Goal: Task Accomplishment & Management: Complete application form

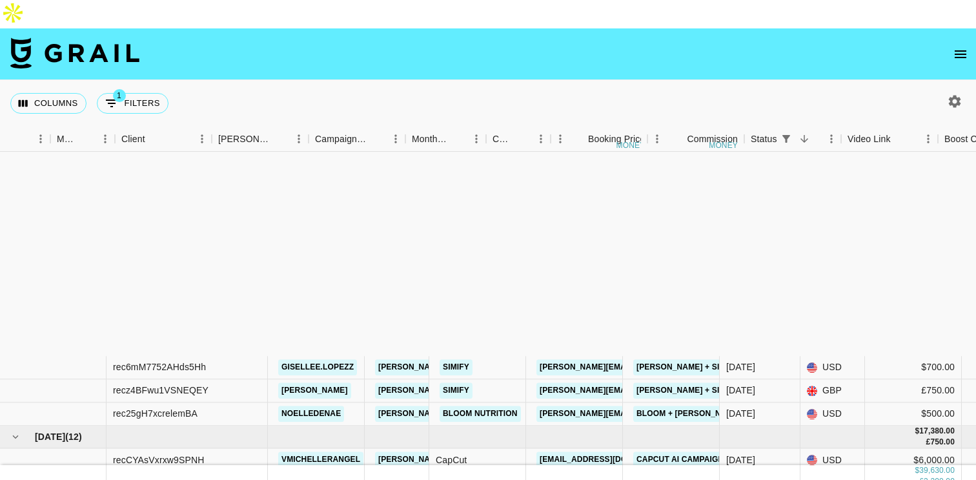
scroll to position [271, 314]
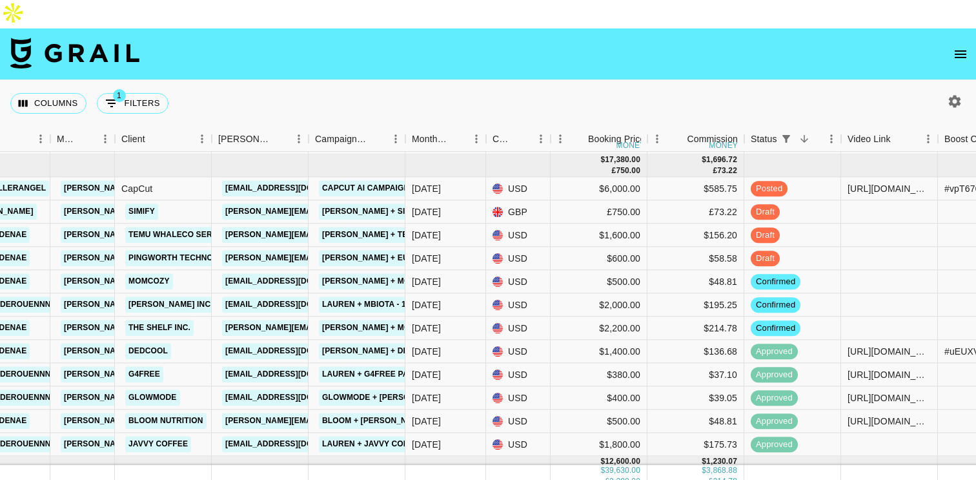
click at [953, 46] on icon "open drawer" at bounding box center [960, 53] width 15 height 15
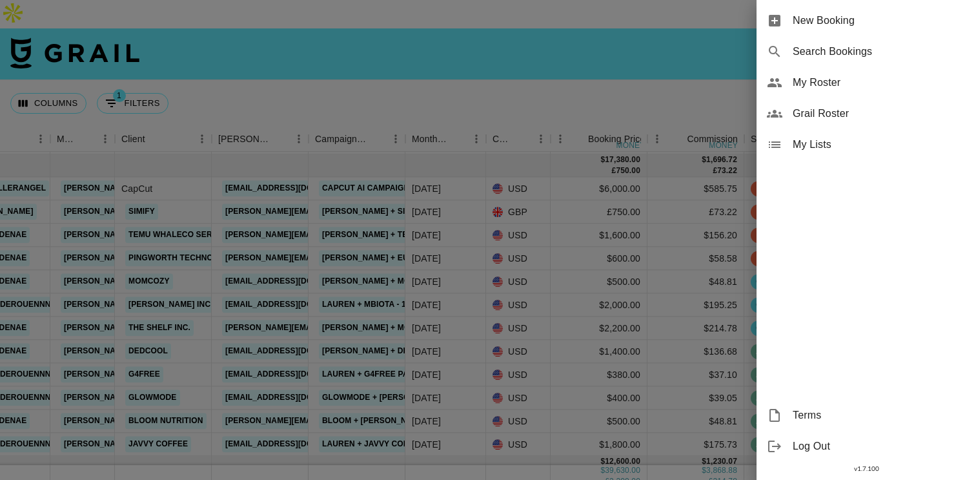
click at [848, 28] on div "New Booking" at bounding box center [867, 20] width 220 height 31
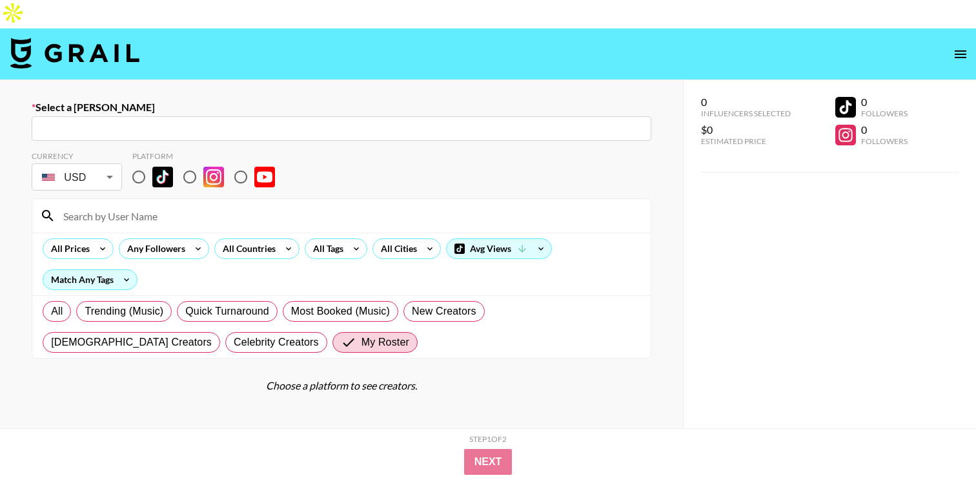
click at [225, 121] on input "text" at bounding box center [341, 128] width 604 height 15
paste input "community@sacheu.com"
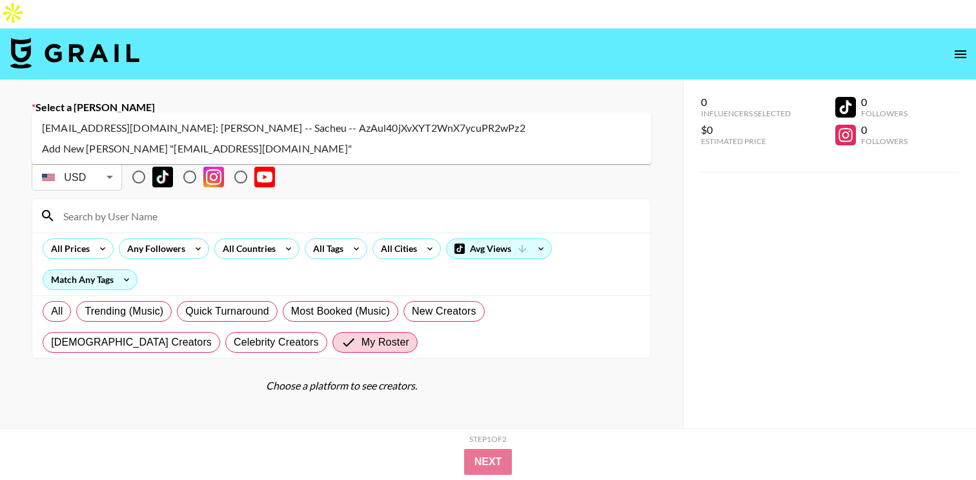
click at [232, 124] on li "community@sacheu.com: Brittany Wu -- Sacheu -- AzAul40jXvXYT2WnX7ycuPR2wPz2" at bounding box center [342, 128] width 620 height 21
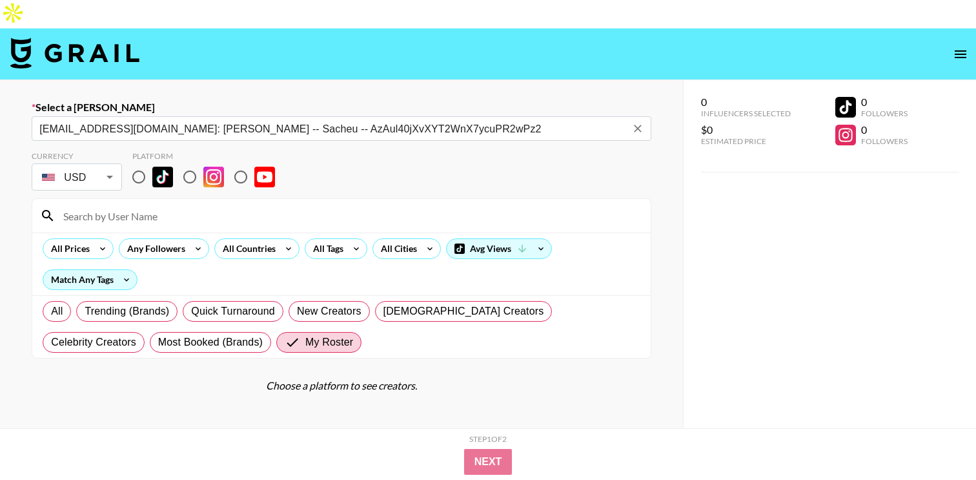
type input "community@sacheu.com: Brittany Wu -- Sacheu -- AzAul40jXvXYT2WnX7ycuPR2wPz2"
click at [144, 163] on input "radio" at bounding box center [138, 176] width 27 height 27
radio input "true"
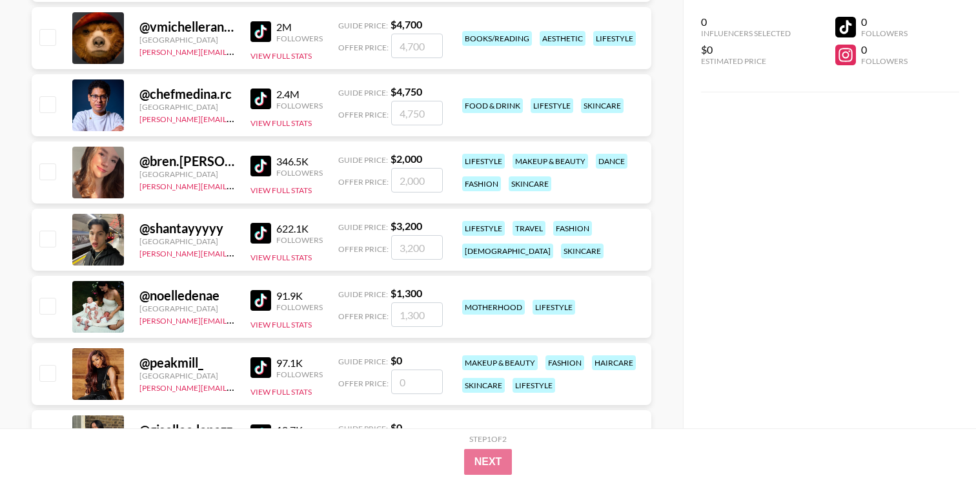
scroll to position [437, 0]
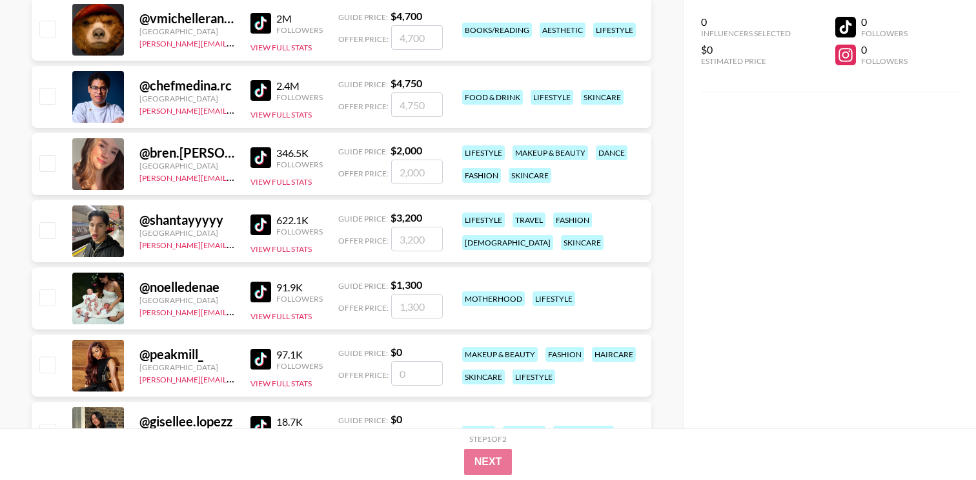
click at [52, 289] on input "checkbox" at bounding box center [46, 296] width 15 height 15
checkbox input "true"
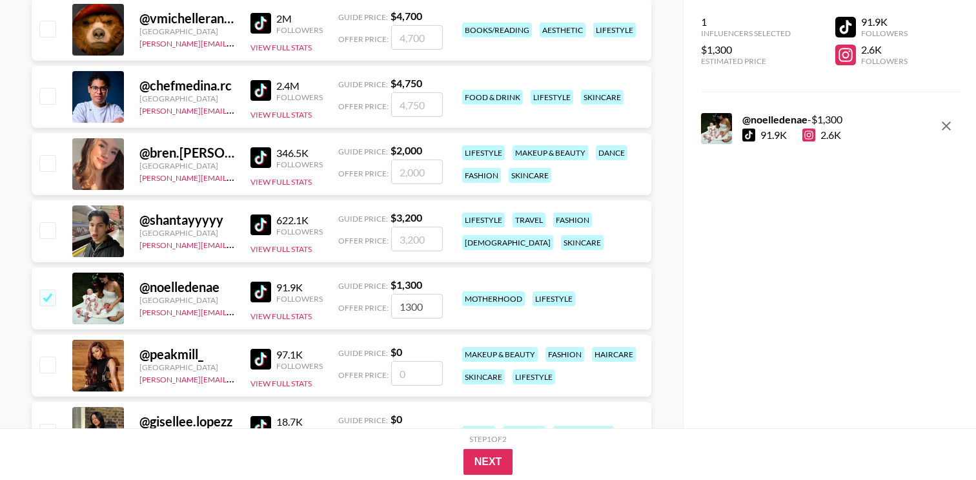
drag, startPoint x: 436, startPoint y: 280, endPoint x: 380, endPoint y: 278, distance: 56.2
click at [380, 294] on div "Offer Price: 1300" at bounding box center [390, 306] width 105 height 25
type input "500"
click at [506, 460] on button "Next" at bounding box center [489, 462] width 50 height 26
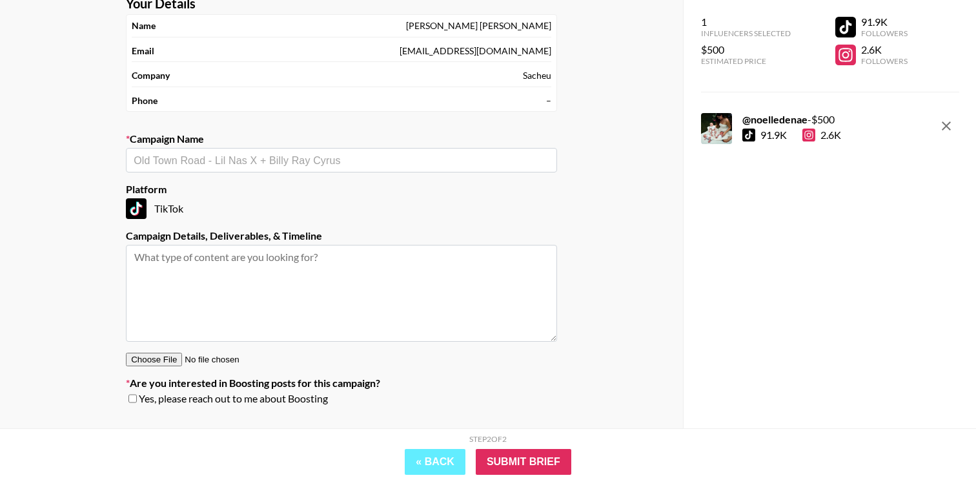
click at [308, 153] on input "text" at bounding box center [342, 160] width 416 height 15
click at [278, 161] on li "Sacheu x Target | Viral Lip Liner" at bounding box center [341, 159] width 431 height 21
type input "Sacheu x Target | Viral Lip Liner"
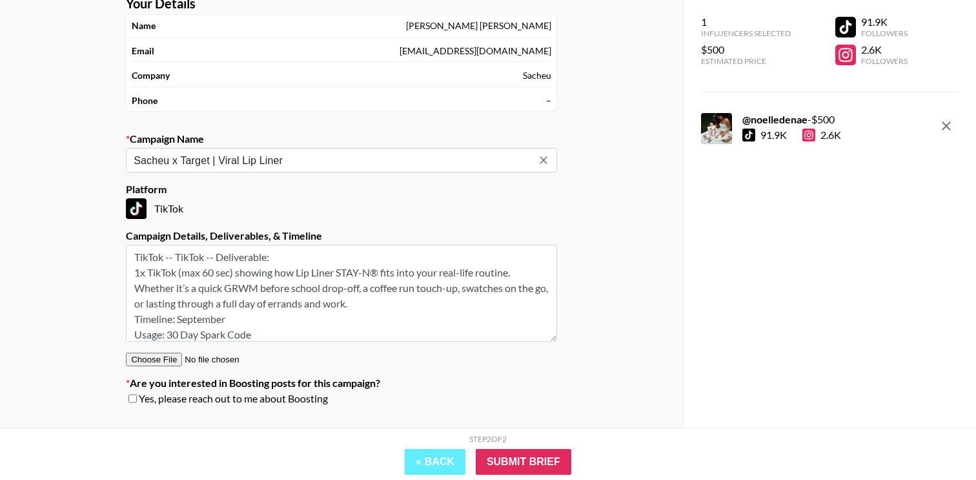
scroll to position [5, 0]
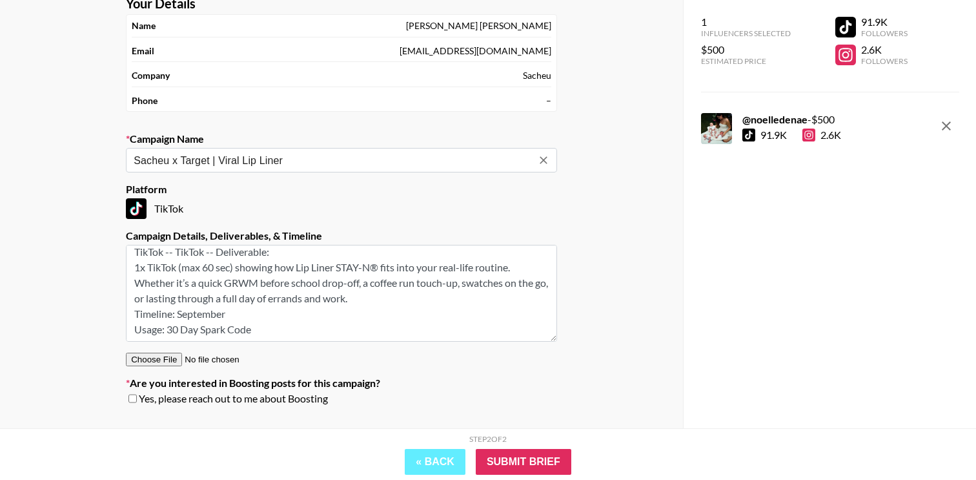
click at [176, 302] on textarea "TikTok -- TikTok -- Deliverable:​ 1​x TikTok (max 60 sec) showing how Lip Liner…" at bounding box center [341, 293] width 431 height 97
click at [172, 301] on textarea "TikTok -- TikTok -- Deliverable:​ 1​x TikTok (max 60 sec) showing how Lip Liner…" at bounding box center [341, 293] width 431 height 97
type textarea "TikTok -- TikTok -- Deliverable:​ 1​x TikTok (max 60 sec) showing how Lip Liner…"
click at [282, 353] on input "file" at bounding box center [207, 360] width 163 height 14
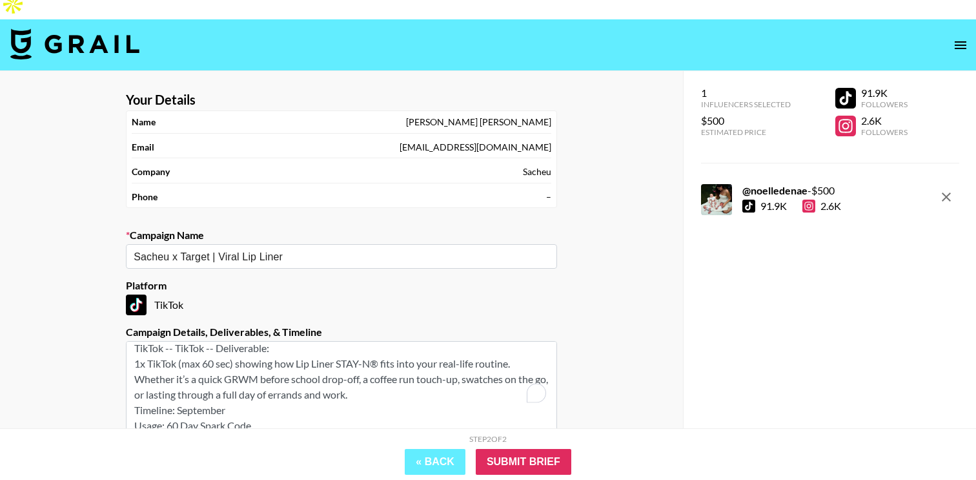
scroll to position [0, 0]
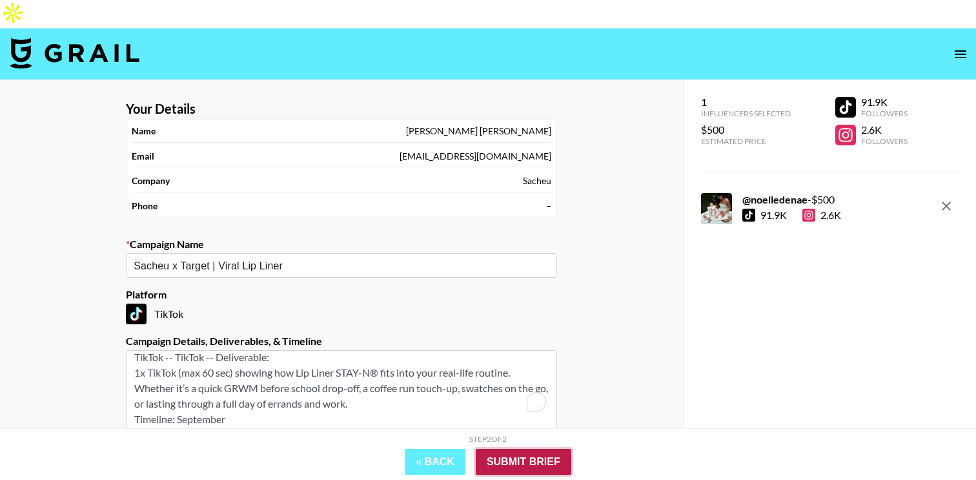
click at [545, 458] on input "Submit Brief" at bounding box center [524, 462] width 96 height 26
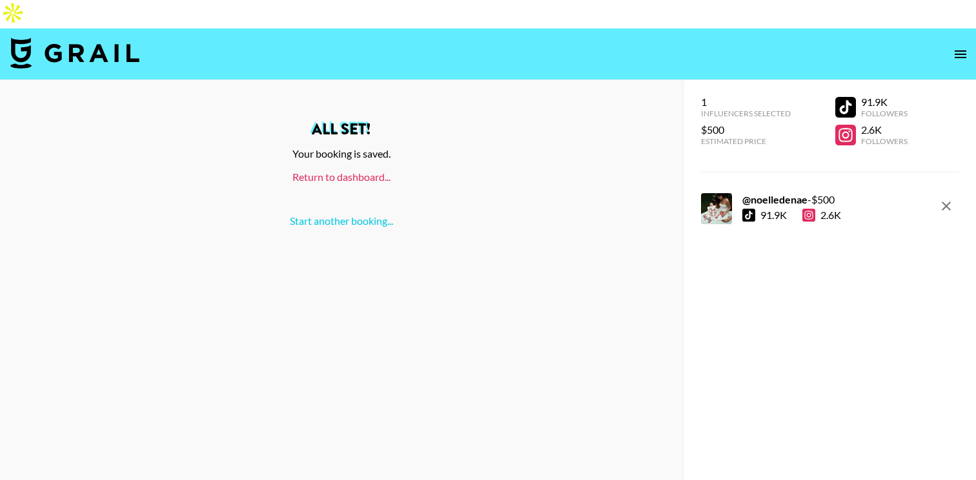
click at [383, 170] on link "Return to dashboard..." at bounding box center [341, 176] width 98 height 12
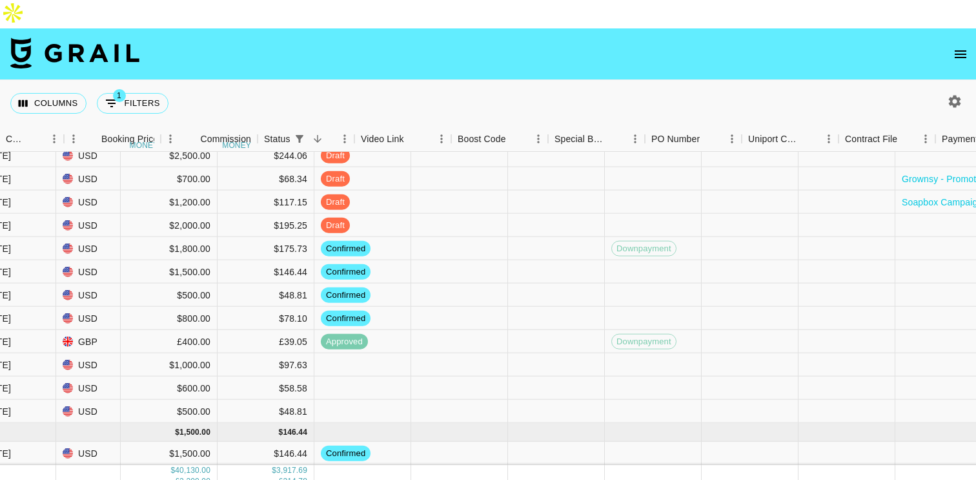
scroll to position [606, 1103]
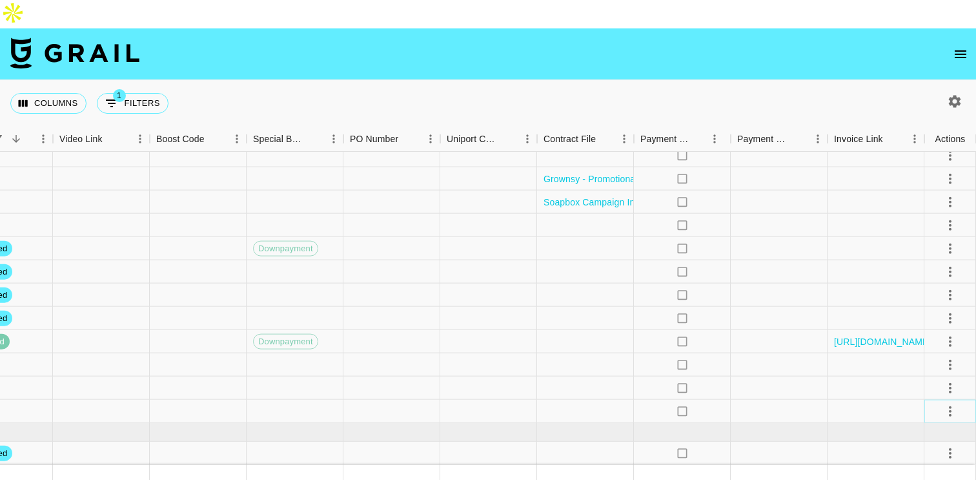
click at [945, 403] on icon "select merge strategy" at bounding box center [950, 410] width 15 height 15
click at [916, 356] on div "Approve" at bounding box center [922, 354] width 39 height 15
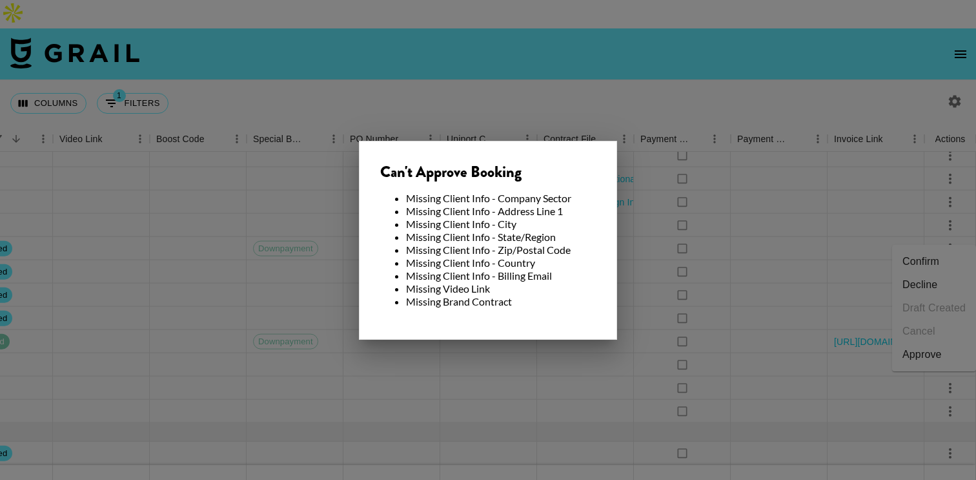
click at [791, 338] on div at bounding box center [488, 240] width 976 height 480
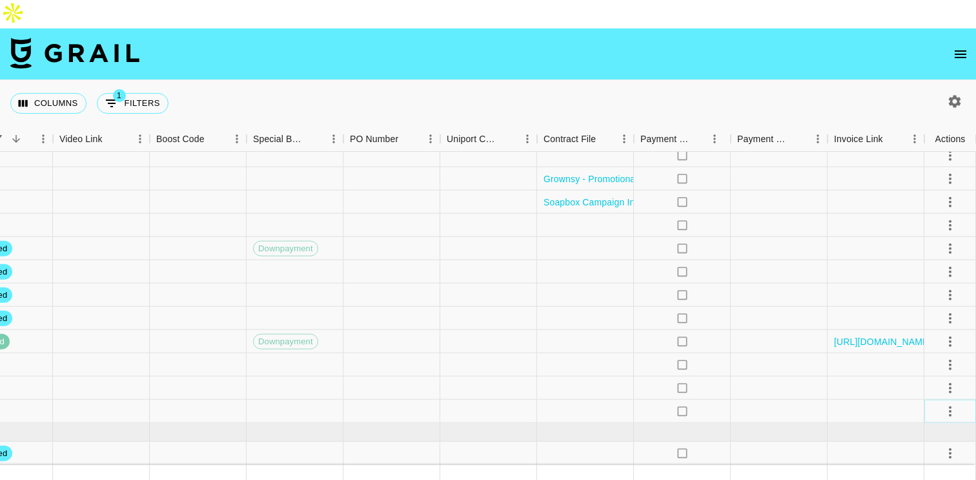
click at [949, 403] on icon "select merge strategy" at bounding box center [950, 410] width 15 height 15
click at [930, 259] on li "Confirm" at bounding box center [934, 261] width 84 height 23
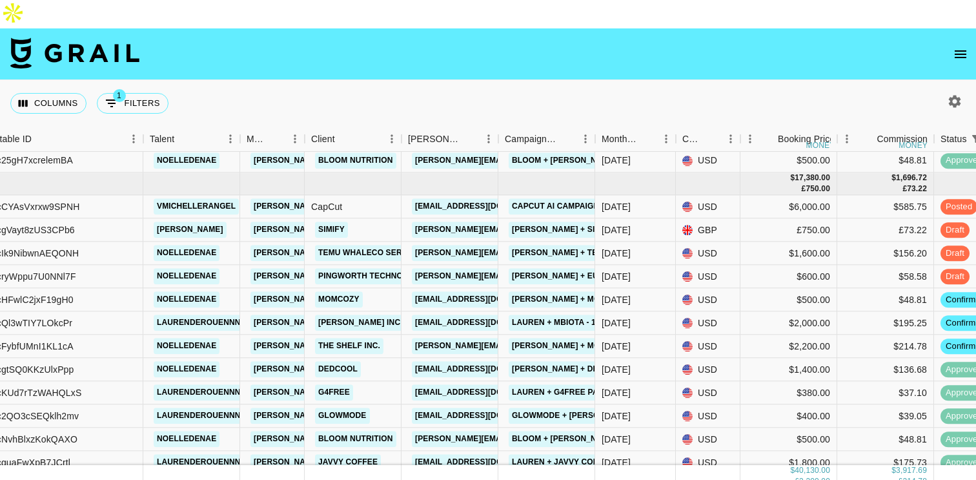
scroll to position [236, 125]
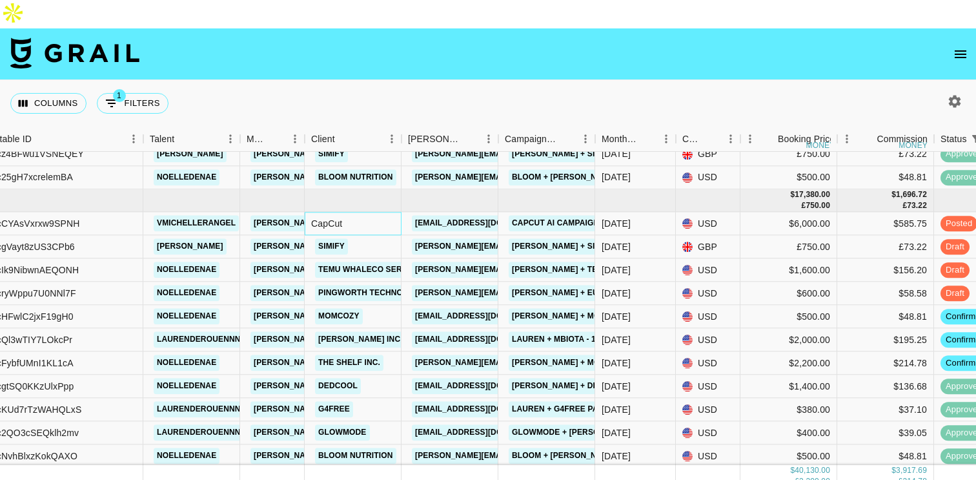
click at [327, 212] on div "CapCut" at bounding box center [353, 223] width 97 height 23
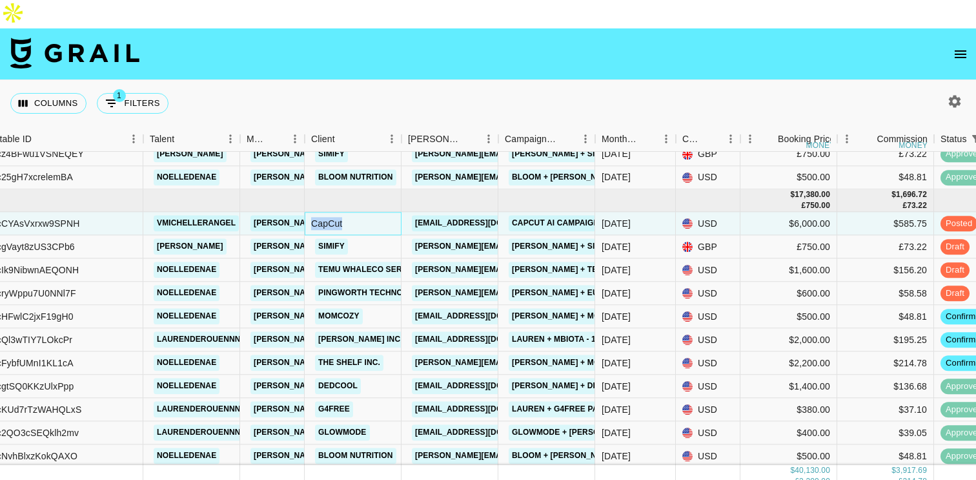
click at [327, 212] on div "CapCut" at bounding box center [353, 223] width 97 height 23
click at [353, 212] on div "CapCut" at bounding box center [353, 223] width 97 height 23
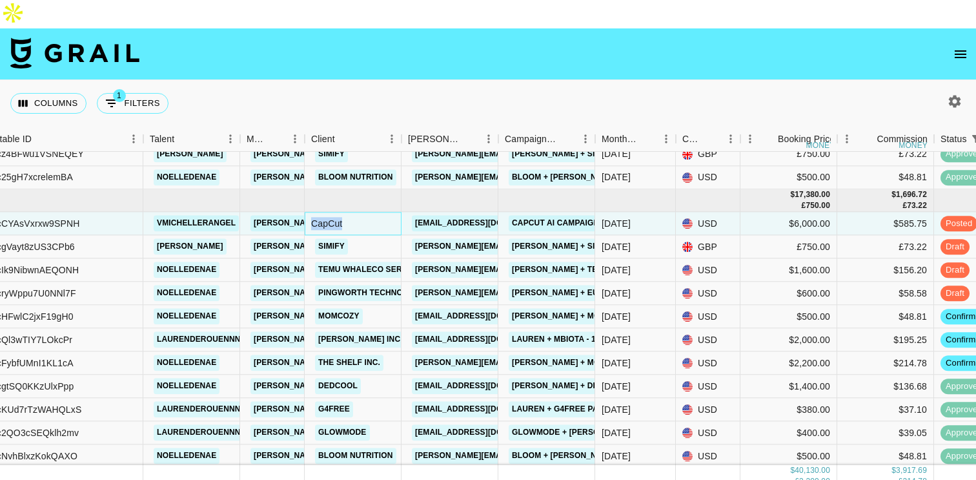
click at [353, 212] on div "CapCut" at bounding box center [353, 223] width 97 height 23
click at [322, 212] on div "CapCut" at bounding box center [353, 223] width 97 height 23
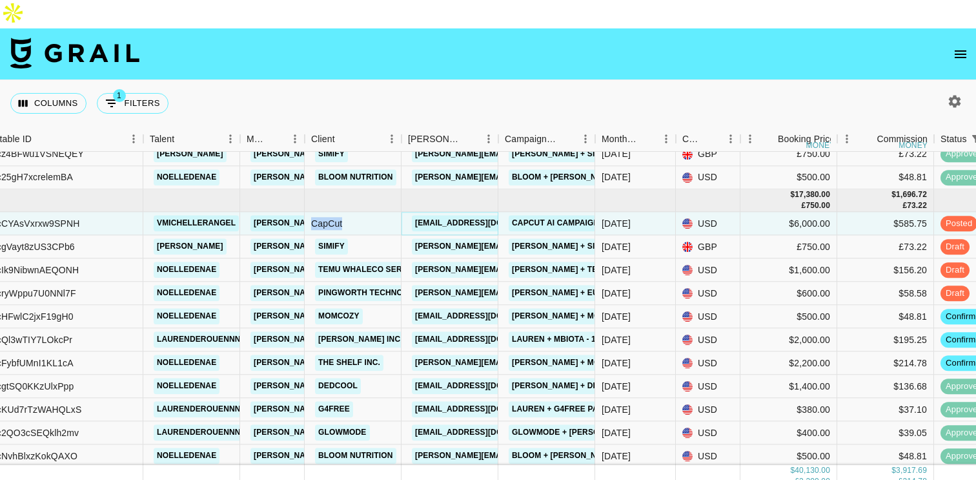
click at [457, 216] on link "saraamcnutt@gmail.com" at bounding box center [484, 224] width 145 height 16
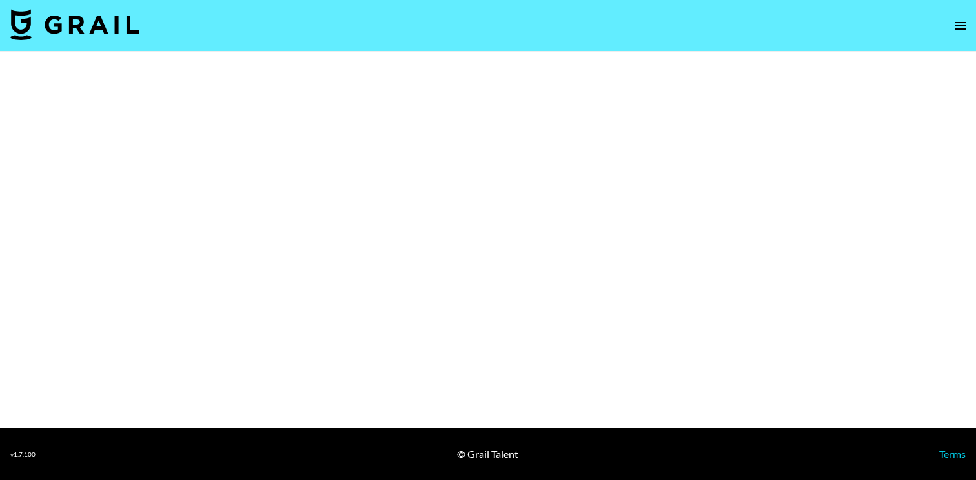
select select "Brand"
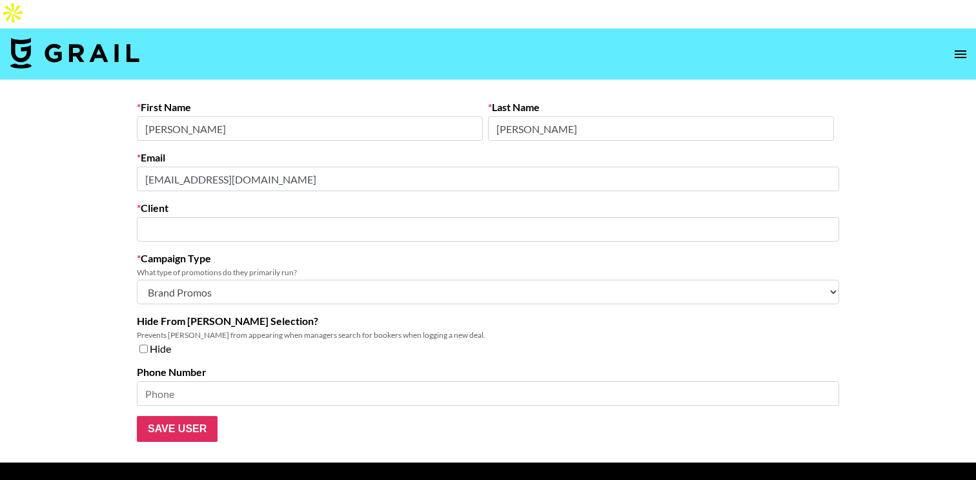
click at [180, 116] on input "[PERSON_NAME]" at bounding box center [310, 128] width 346 height 25
click at [206, 222] on input "text" at bounding box center [488, 229] width 687 height 15
click at [209, 222] on input "text" at bounding box center [488, 229] width 687 height 15
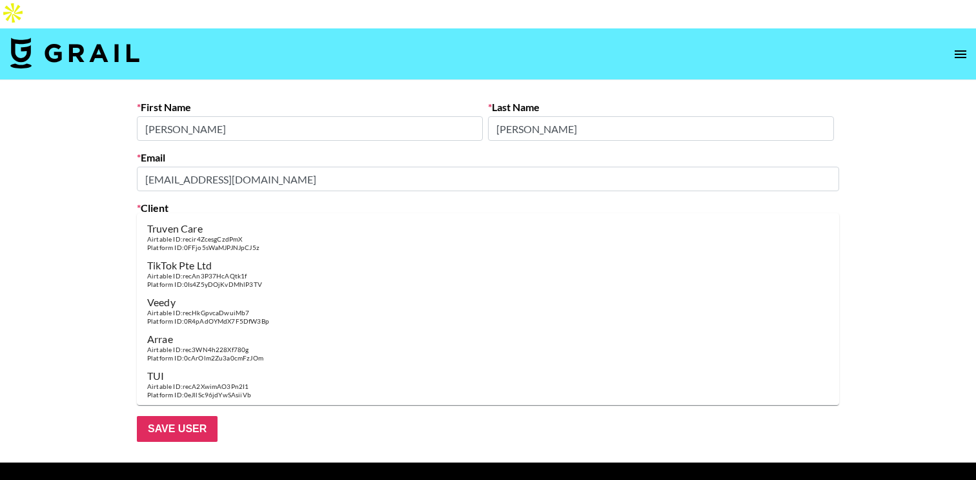
type input "C"
type input "b"
paste input "bytedance"
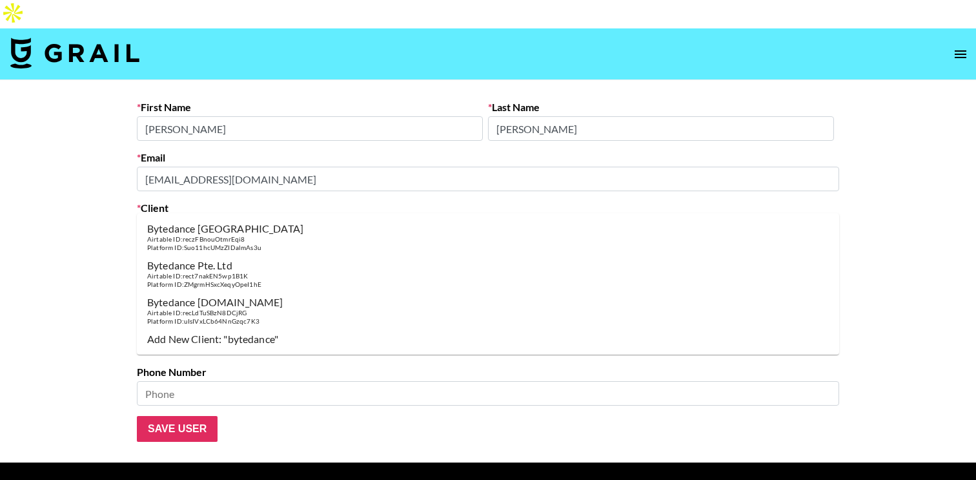
scroll to position [6, 0]
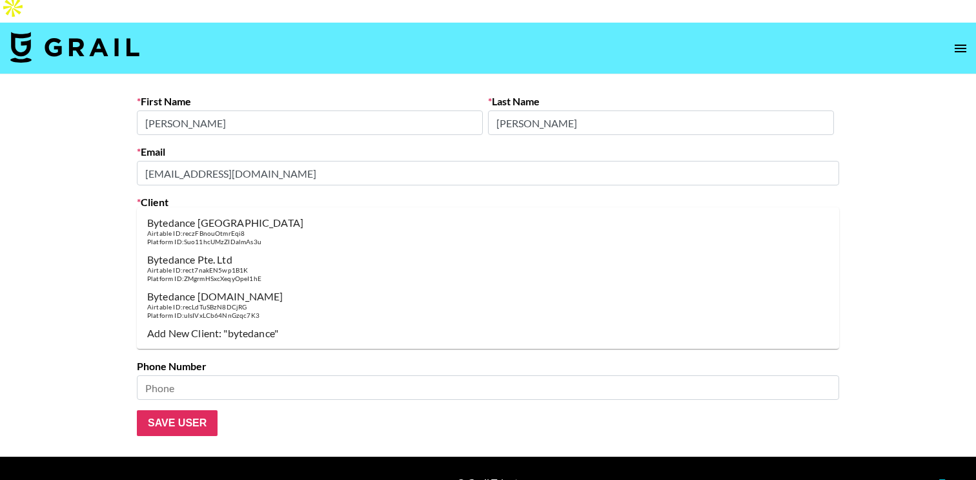
click at [275, 271] on li "Bytedance Pte. Ltd Airtable ID: rect7nakEN5wp1B1K Platform ID: ZMgrmHSxcXeqyOpe…" at bounding box center [488, 267] width 703 height 37
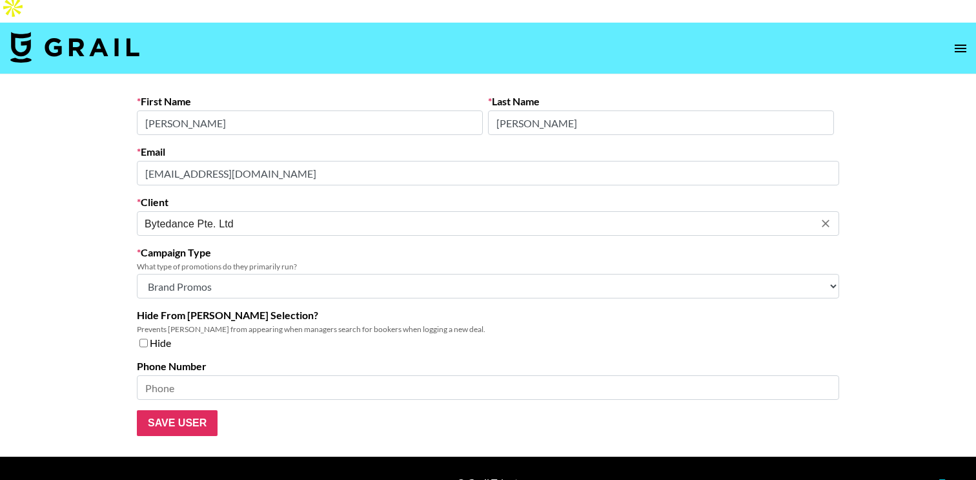
type input "Bytedance Pte. Ltd"
click at [189, 410] on input "Save User" at bounding box center [177, 423] width 81 height 26
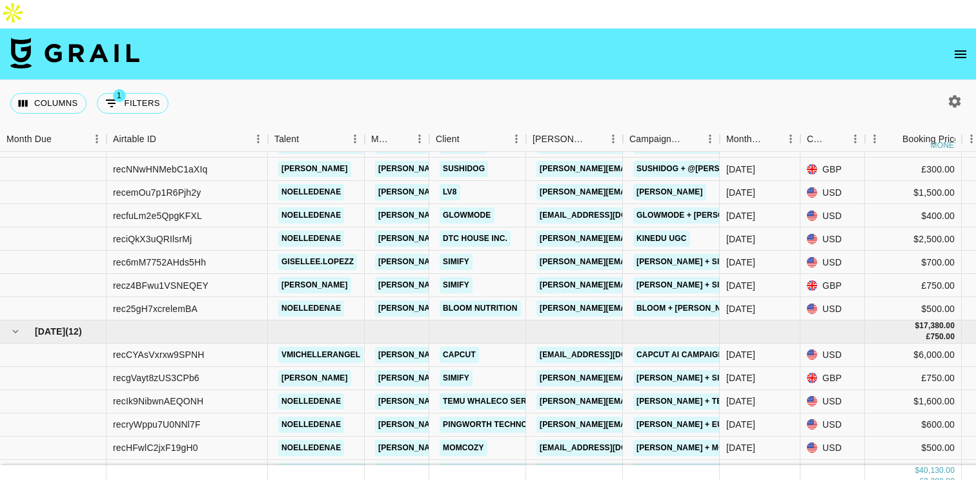
scroll to position [149, 0]
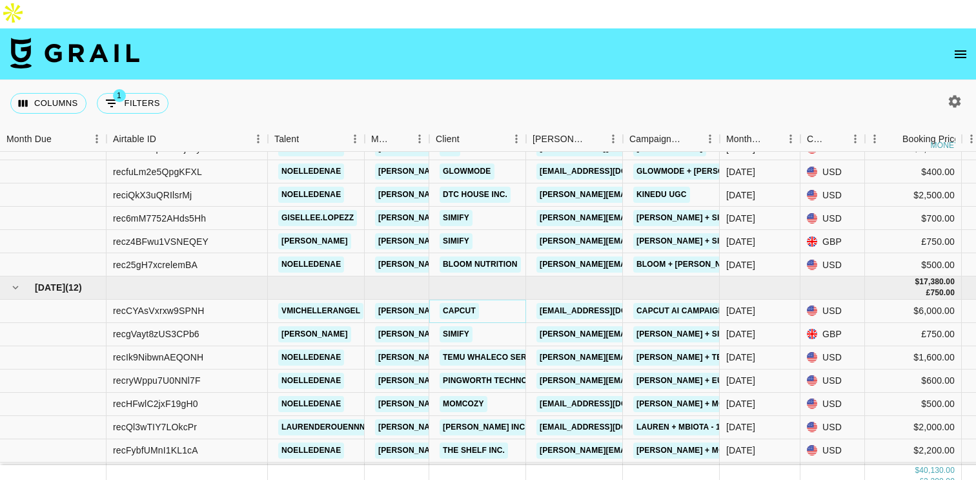
click at [460, 303] on link "CapCut" at bounding box center [459, 311] width 39 height 16
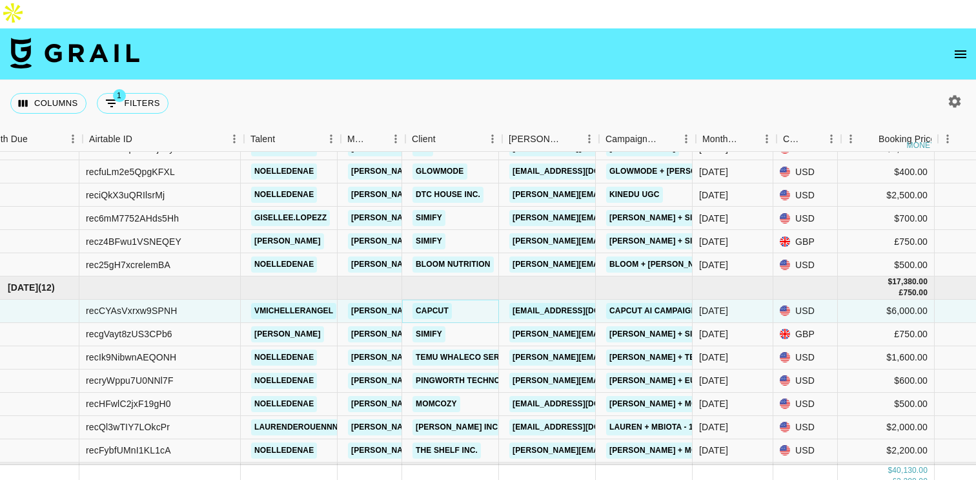
scroll to position [149, 34]
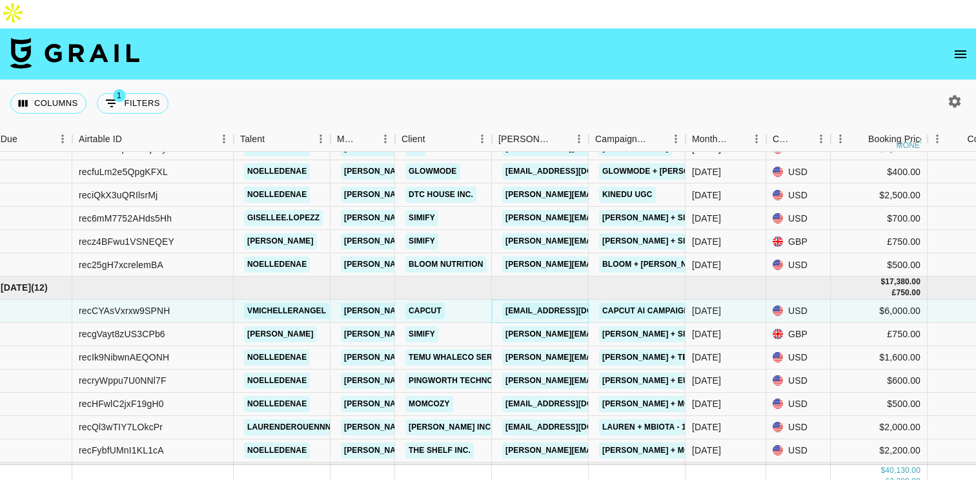
click at [562, 303] on link "[EMAIL_ADDRESS][DOMAIN_NAME]" at bounding box center [574, 311] width 145 height 16
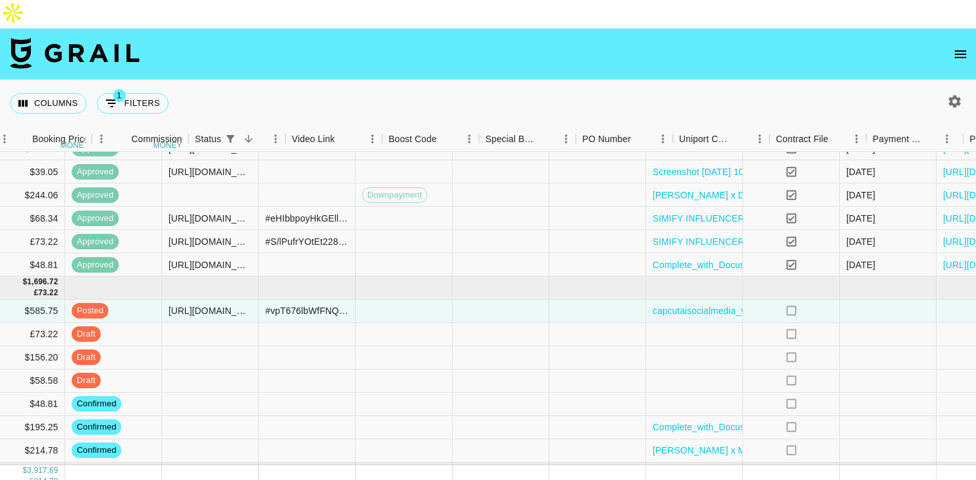
scroll to position [149, 1103]
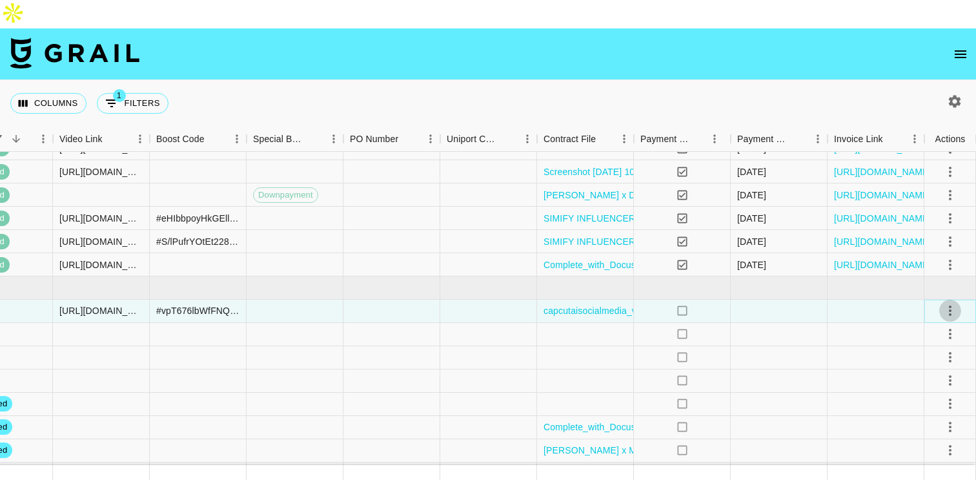
click at [952, 303] on icon "select merge strategy" at bounding box center [950, 310] width 15 height 15
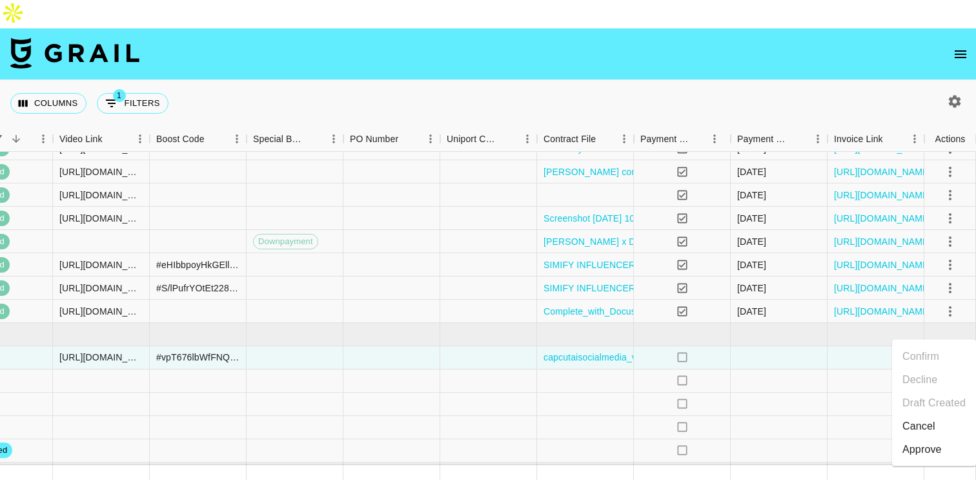
click at [919, 448] on div "Approve" at bounding box center [922, 449] width 39 height 15
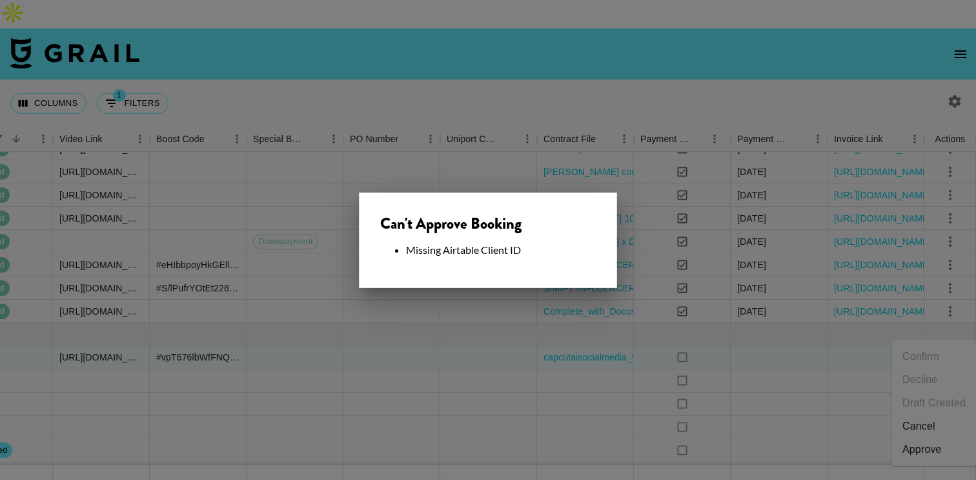
click at [781, 334] on div at bounding box center [488, 240] width 976 height 480
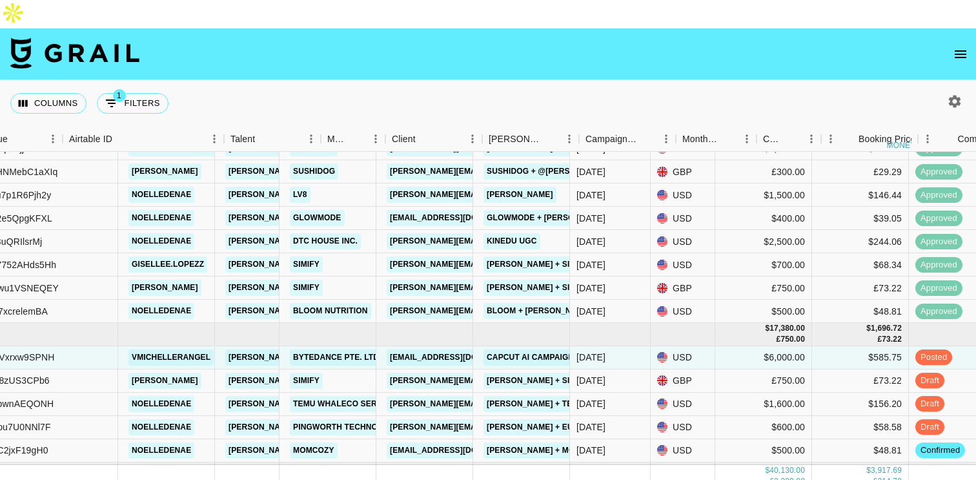
scroll to position [103, 0]
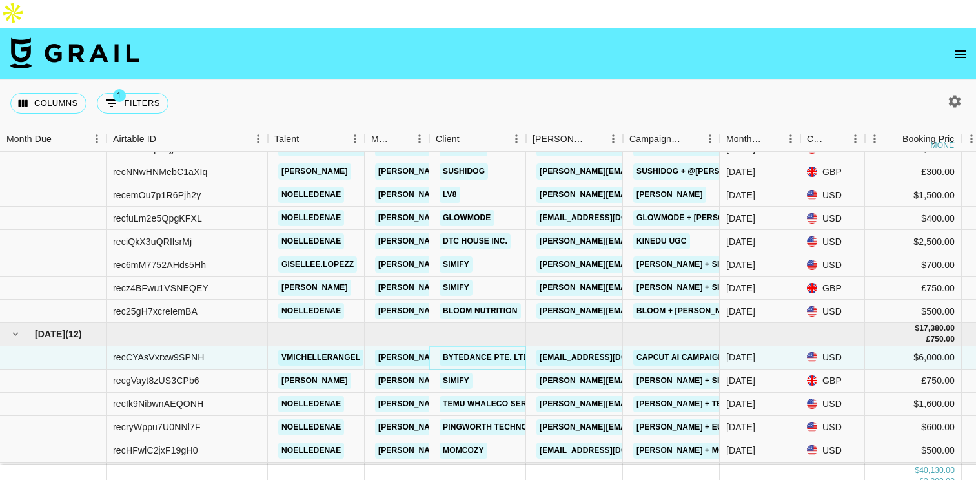
click at [505, 349] on link "Bytedance Pte. Ltd" at bounding box center [486, 357] width 92 height 16
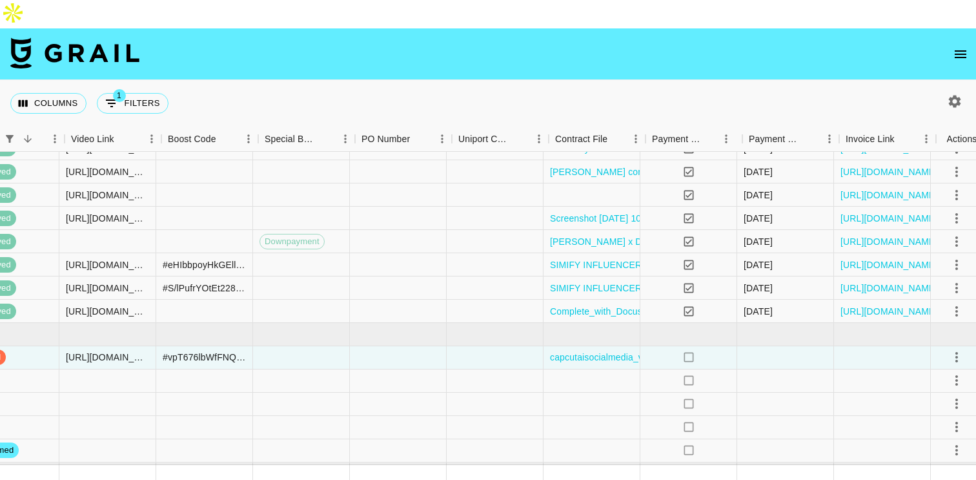
scroll to position [103, 1103]
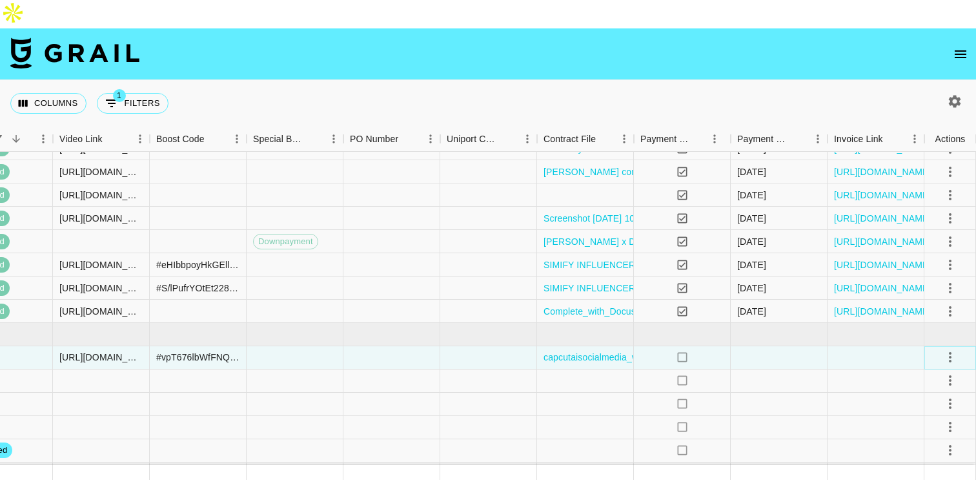
click at [952, 349] on icon "select merge strategy" at bounding box center [950, 356] width 15 height 15
click at [925, 446] on div "Approve" at bounding box center [922, 449] width 39 height 15
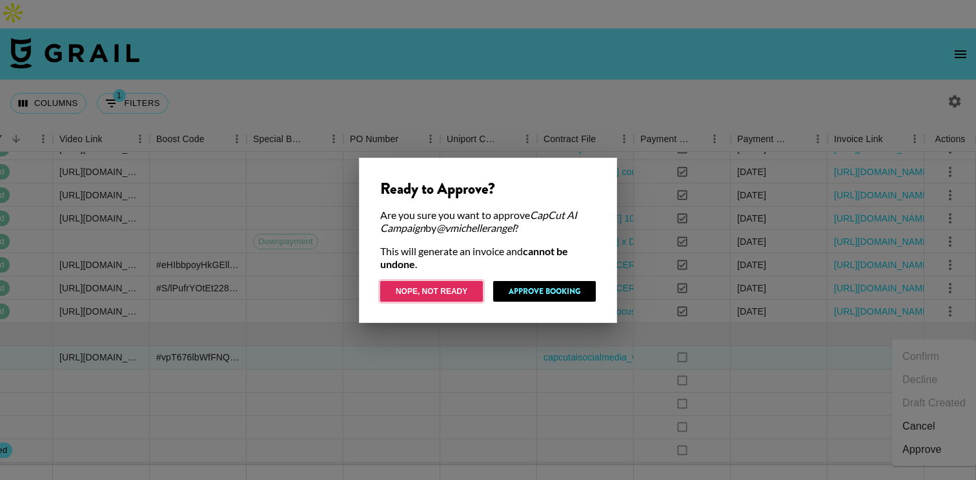
click at [446, 294] on button "Nope, Not Ready" at bounding box center [431, 291] width 103 height 21
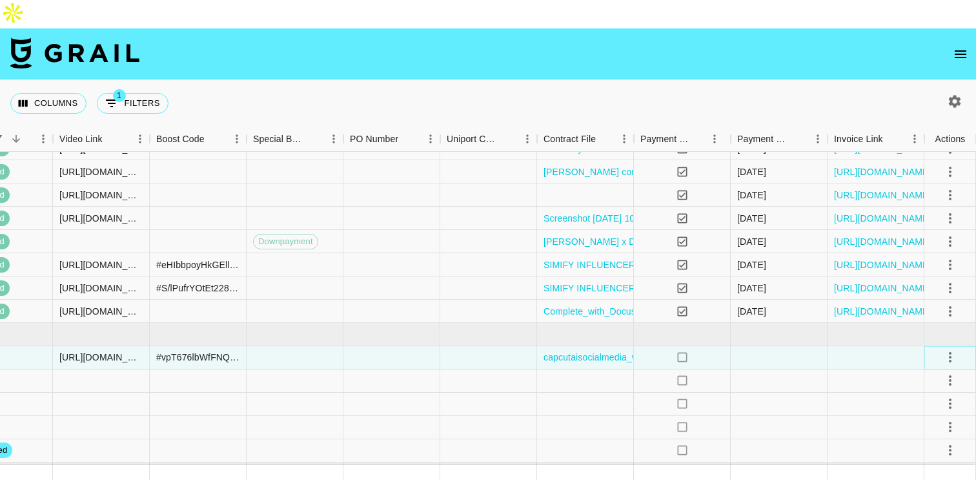
click at [948, 349] on icon "select merge strategy" at bounding box center [950, 356] width 15 height 15
click at [921, 446] on div "Approve" at bounding box center [922, 449] width 39 height 15
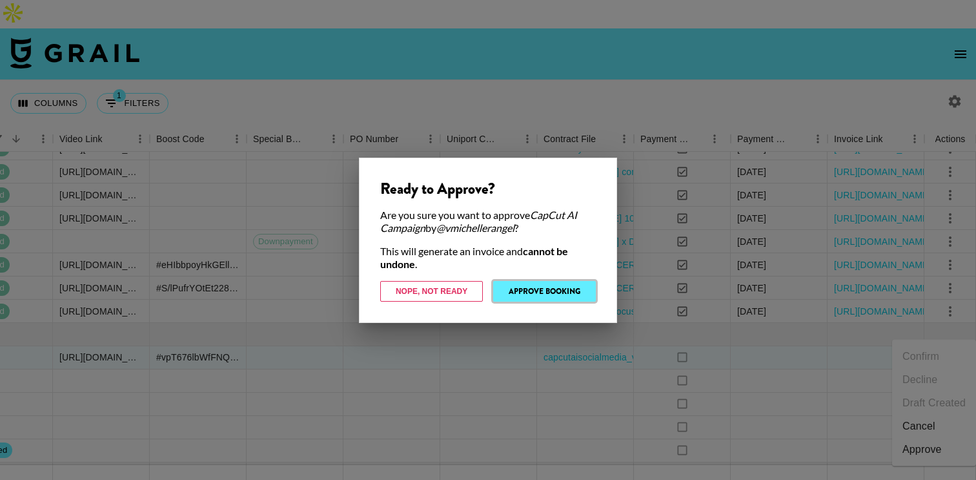
click at [555, 292] on button "Approve Booking" at bounding box center [544, 291] width 103 height 21
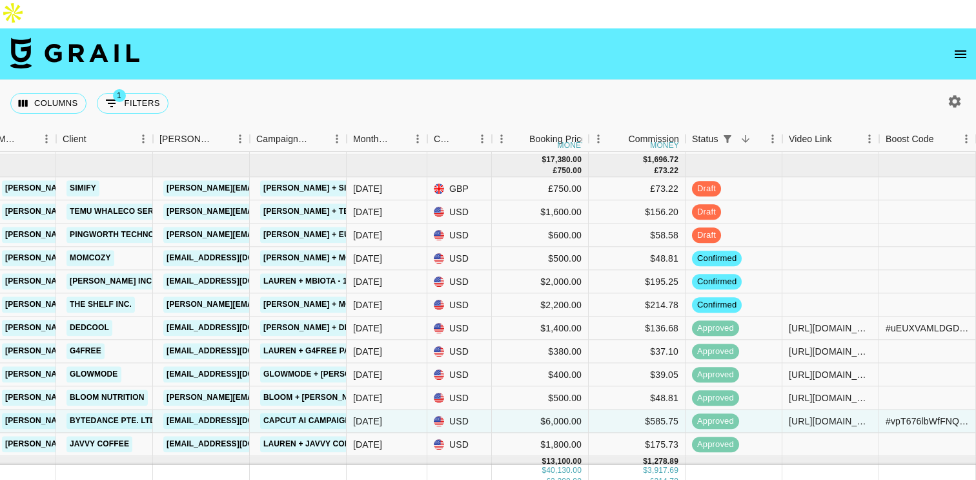
scroll to position [272, 373]
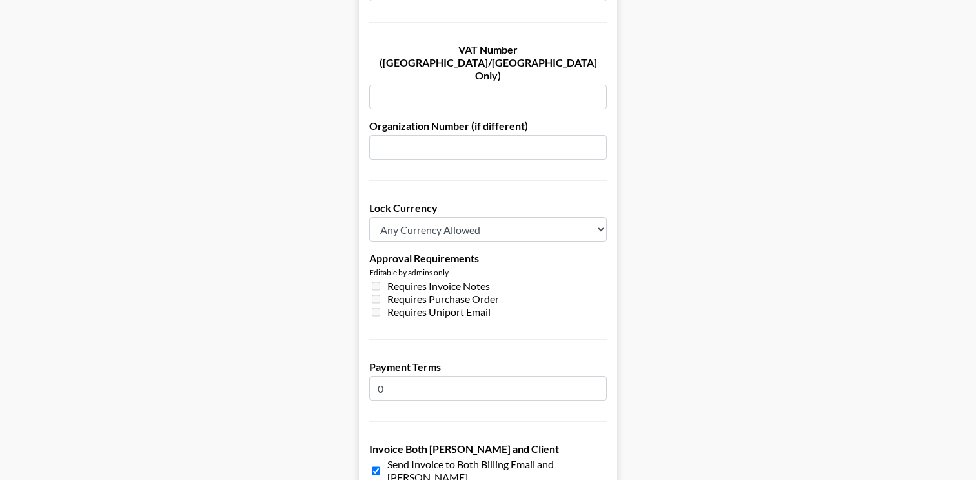
scroll to position [999, 0]
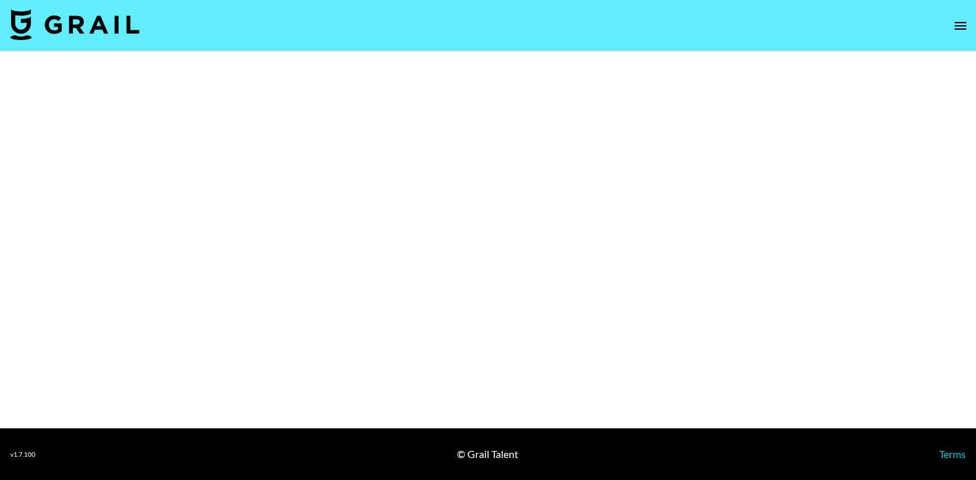
select select "Brand"
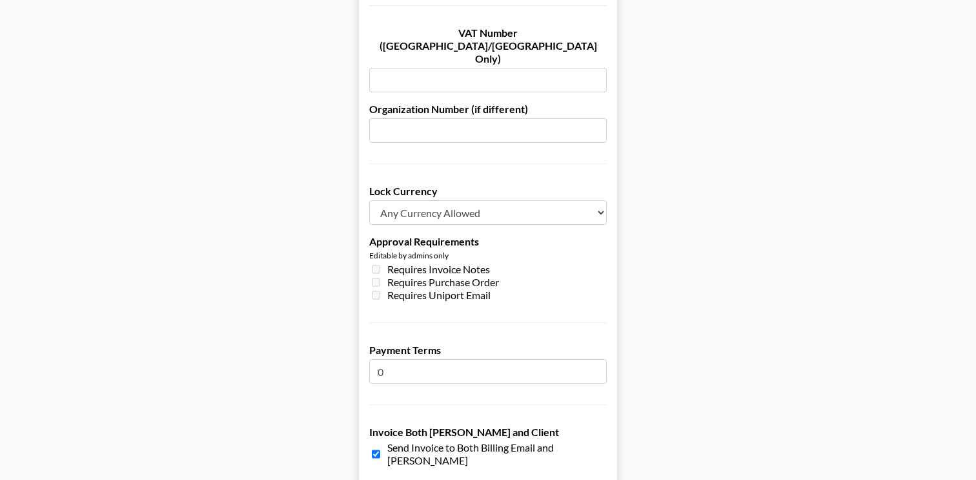
scroll to position [999, 0]
